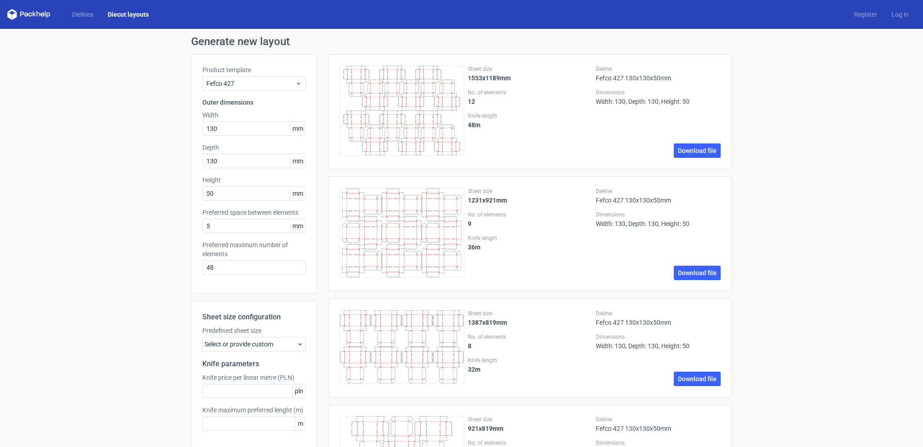
drag, startPoint x: 53, startPoint y: 14, endPoint x: 20, endPoint y: 16, distance: 33.0
click at [18, 16] on div "Dielines Diecut layouts" at bounding box center [81, 14] width 149 height 11
drag, startPoint x: 145, startPoint y: 105, endPoint x: 192, endPoint y: 95, distance: 47.9
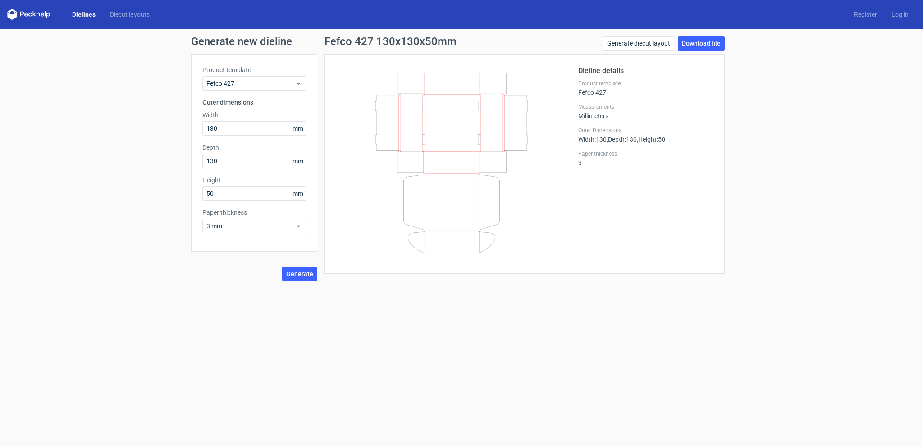
click at [127, 109] on div "Generate new dieline Product template Fefco 427 Outer dimensions Width 130 mm D…" at bounding box center [461, 158] width 923 height 259
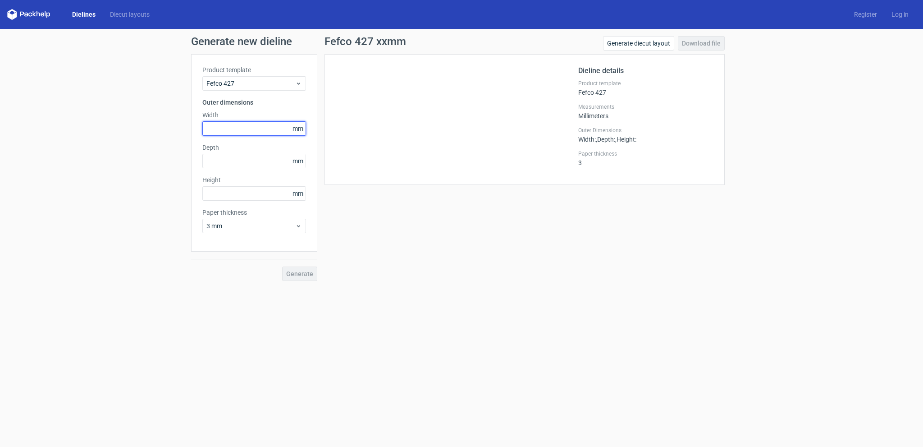
click at [256, 126] on input "text" at bounding box center [254, 128] width 104 height 14
click at [155, 107] on div "Generate new dieline Product template Fefco 427 Outer dimensions Width mm Depth…" at bounding box center [461, 158] width 923 height 259
